Goal: Information Seeking & Learning: Learn about a topic

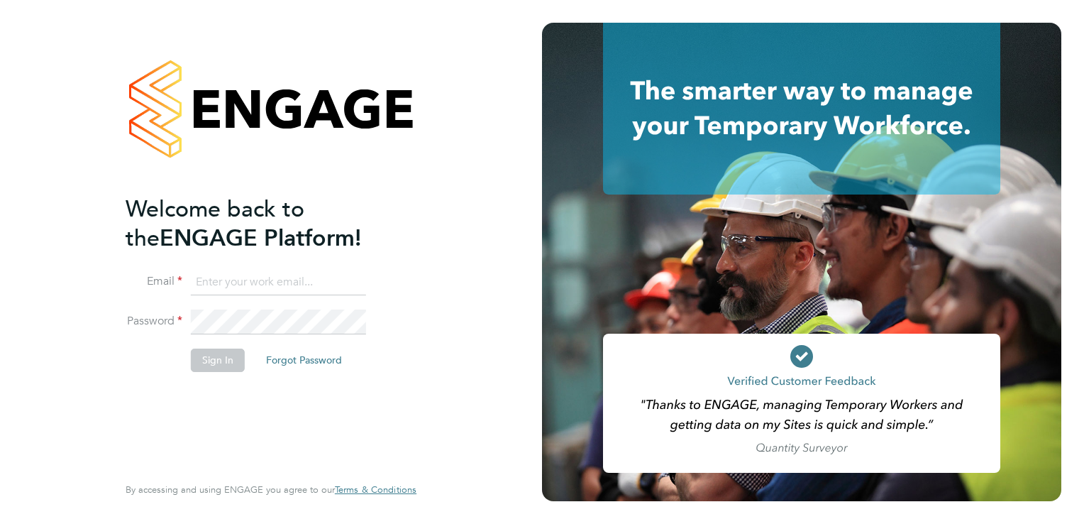
type input "connor@boden-group.co.uk"
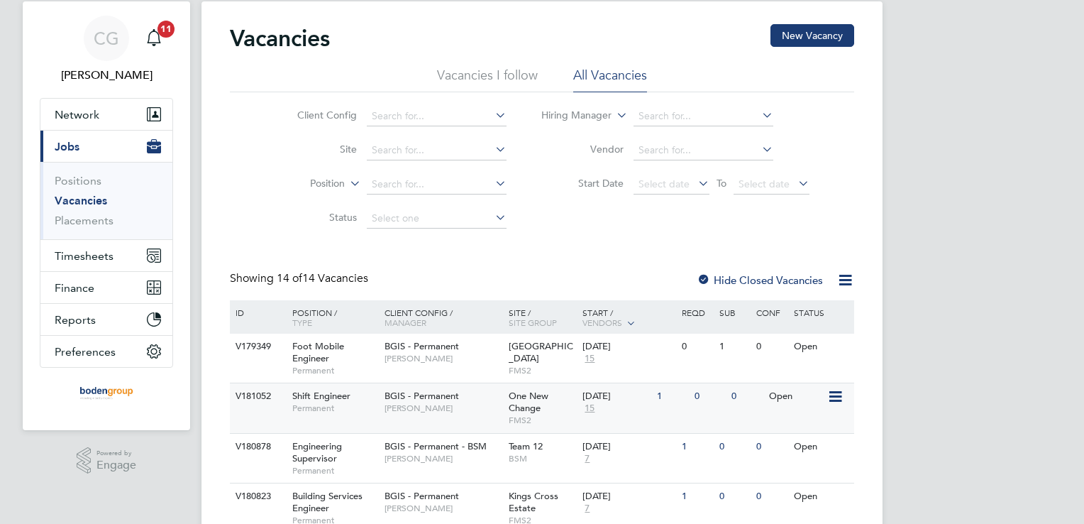
scroll to position [37, 0]
click at [344, 400] on span "Shift Engineer" at bounding box center [321, 397] width 58 height 12
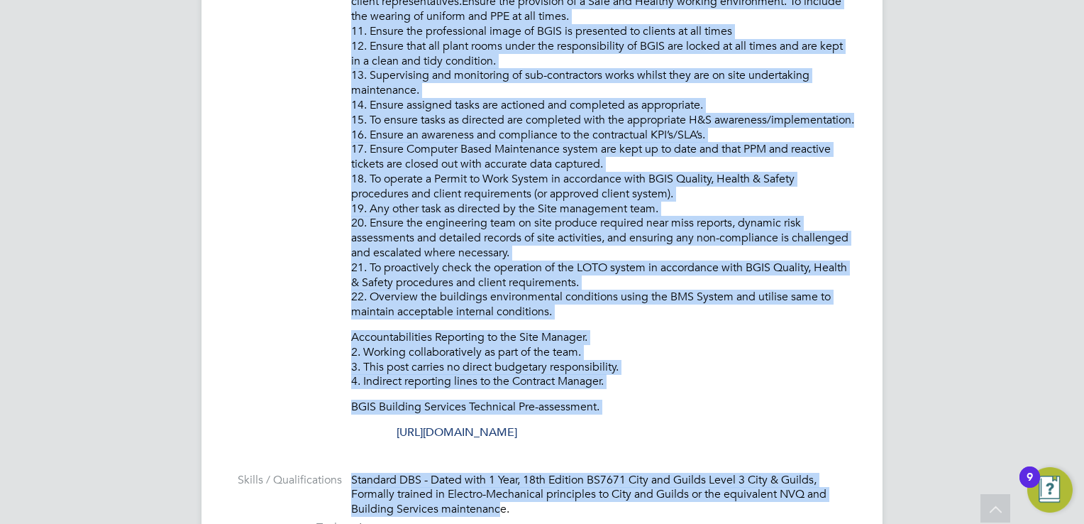
scroll to position [1072, 0]
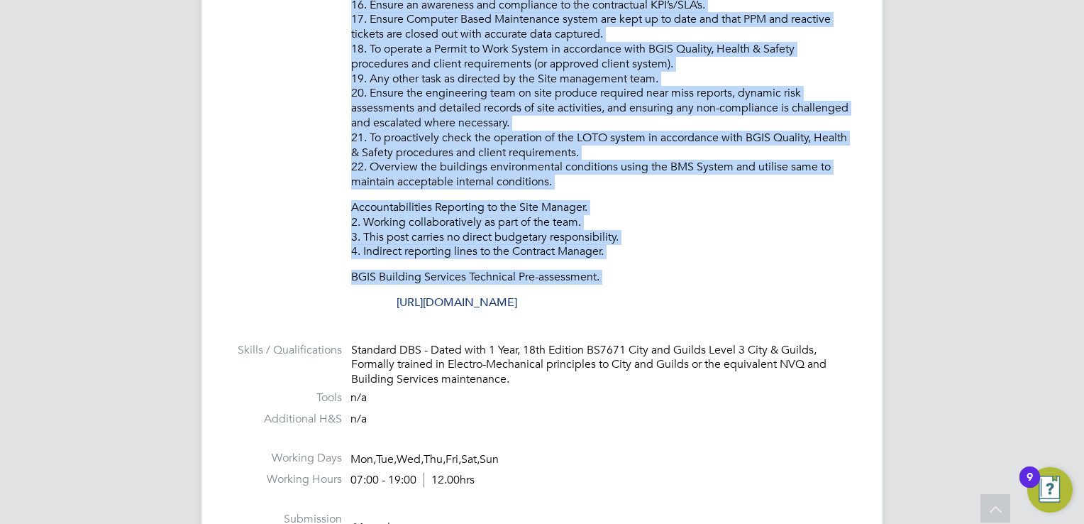
drag, startPoint x: 352, startPoint y: 71, endPoint x: 683, endPoint y: 307, distance: 406.9
copy div "To ensure all environmental conditions are maintained at all times with regard …"
